Goal: Transaction & Acquisition: Purchase product/service

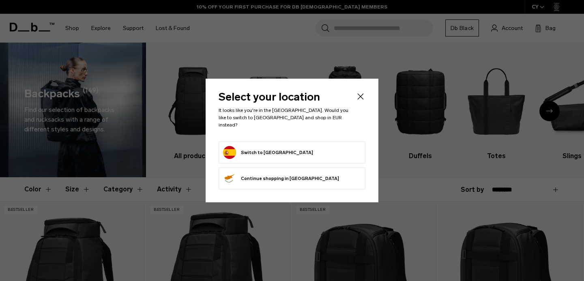
click at [283, 177] on button "Continue browsing Cyprus store Continue shopping in Cyprus" at bounding box center [281, 178] width 116 height 13
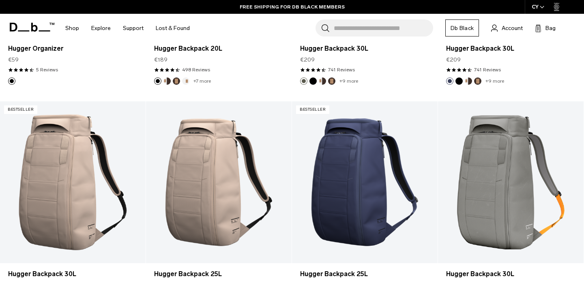
scroll to position [538, 0]
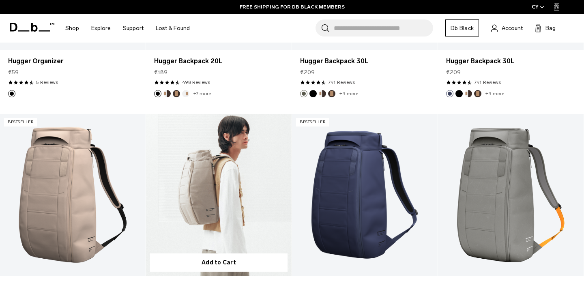
click at [221, 180] on link "Hugger Backpack 25L" at bounding box center [219, 195] width 146 height 162
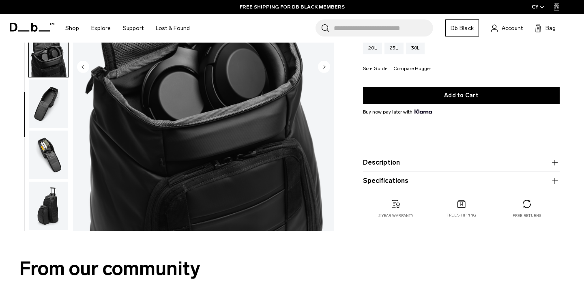
scroll to position [203, 0]
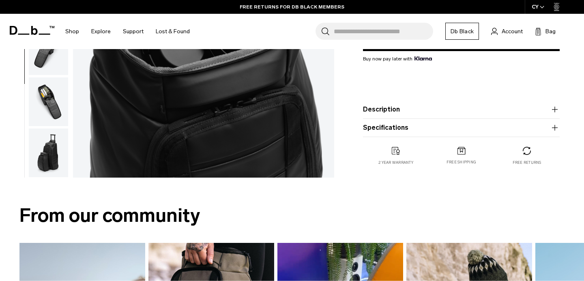
click at [51, 163] on img "button" at bounding box center [48, 152] width 39 height 49
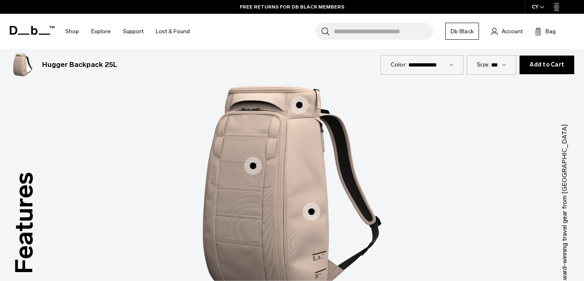
scroll to position [1013, 0]
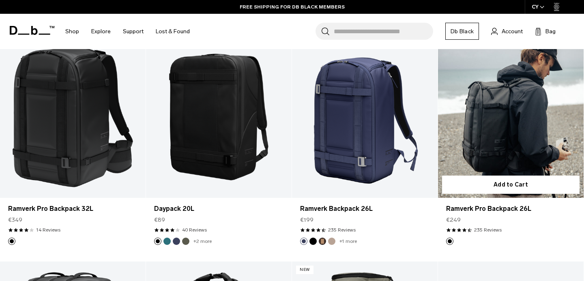
scroll to position [840, 0]
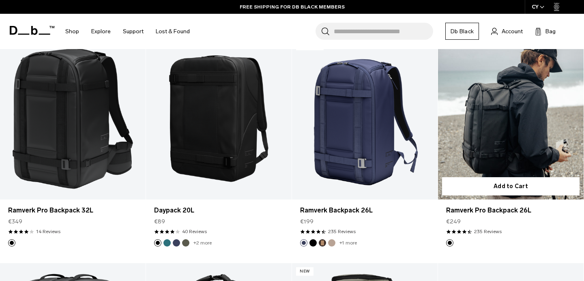
click at [514, 103] on link "Ramverk Pro Backpack 26L" at bounding box center [511, 119] width 146 height 162
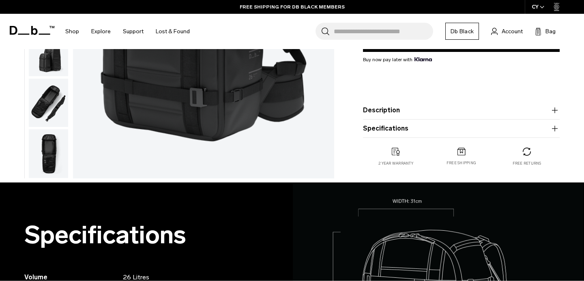
scroll to position [210, 0]
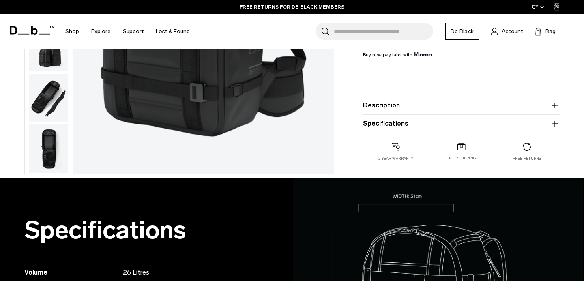
click at [51, 151] on img "button" at bounding box center [48, 148] width 39 height 49
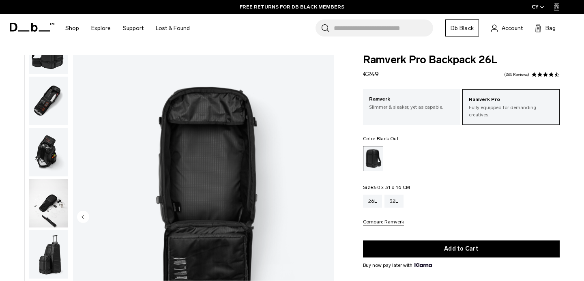
scroll to position [73, 0]
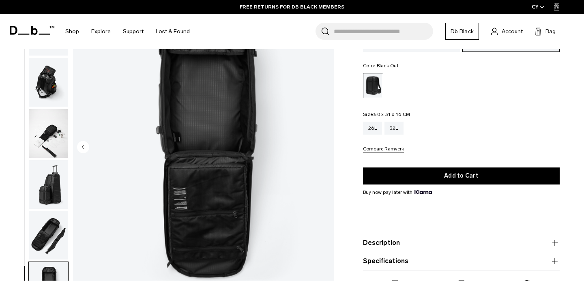
click at [53, 225] on img "button" at bounding box center [48, 235] width 39 height 49
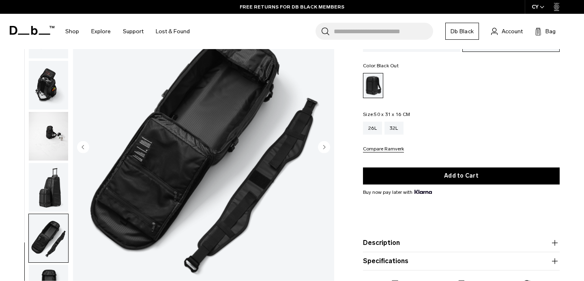
click at [54, 190] on img "button" at bounding box center [48, 187] width 39 height 49
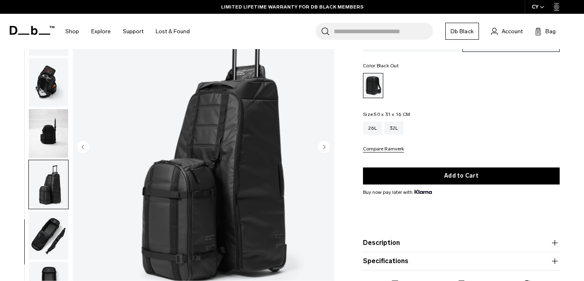
click at [55, 138] on img "button" at bounding box center [48, 133] width 39 height 49
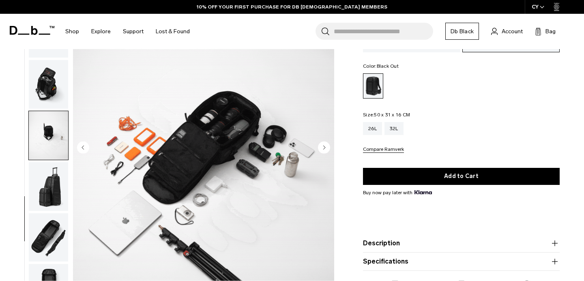
scroll to position [333, 0]
click at [394, 130] on div "32L" at bounding box center [393, 128] width 19 height 13
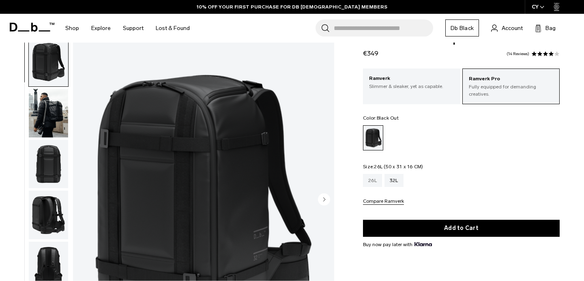
click at [371, 180] on div "26L" at bounding box center [372, 180] width 19 height 13
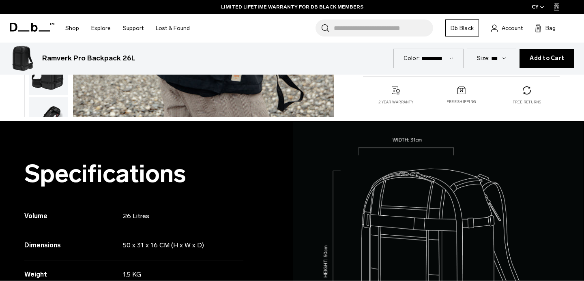
scroll to position [149, 0]
